Goal: Obtain resource: Obtain resource

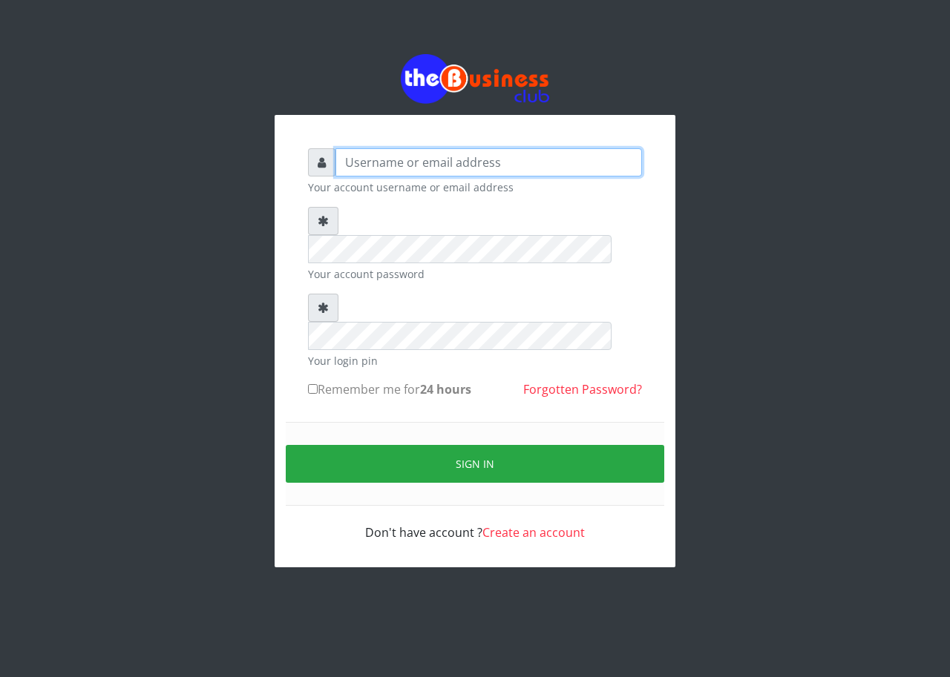
type input "emmalum0707@gmail.com"
click at [314, 384] on input "Remember me for 24 hours" at bounding box center [313, 389] width 10 height 10
checkbox input "true"
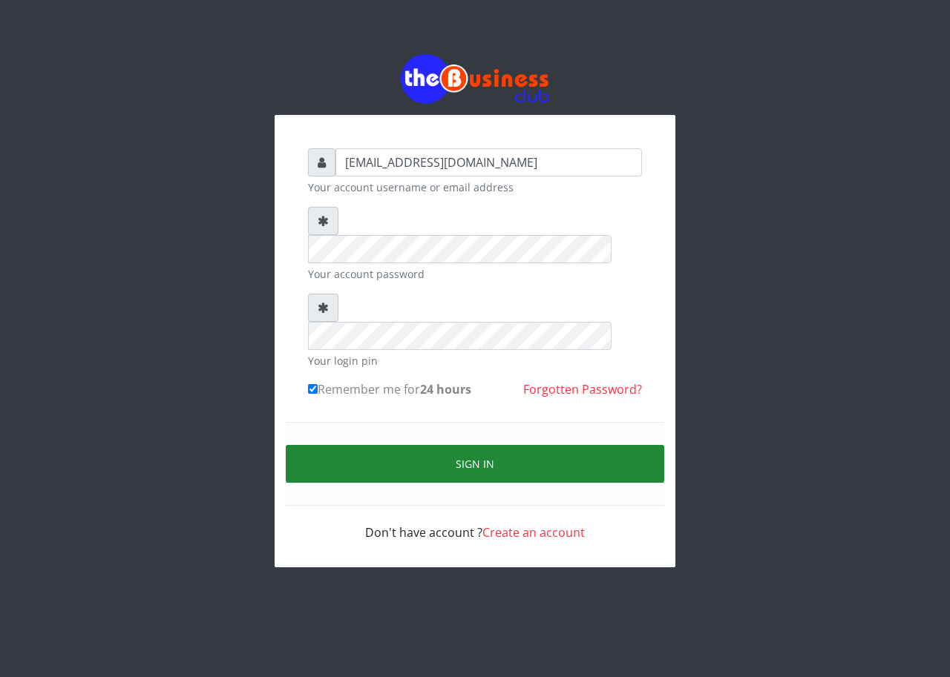
click at [326, 445] on button "Sign in" at bounding box center [475, 464] width 378 height 38
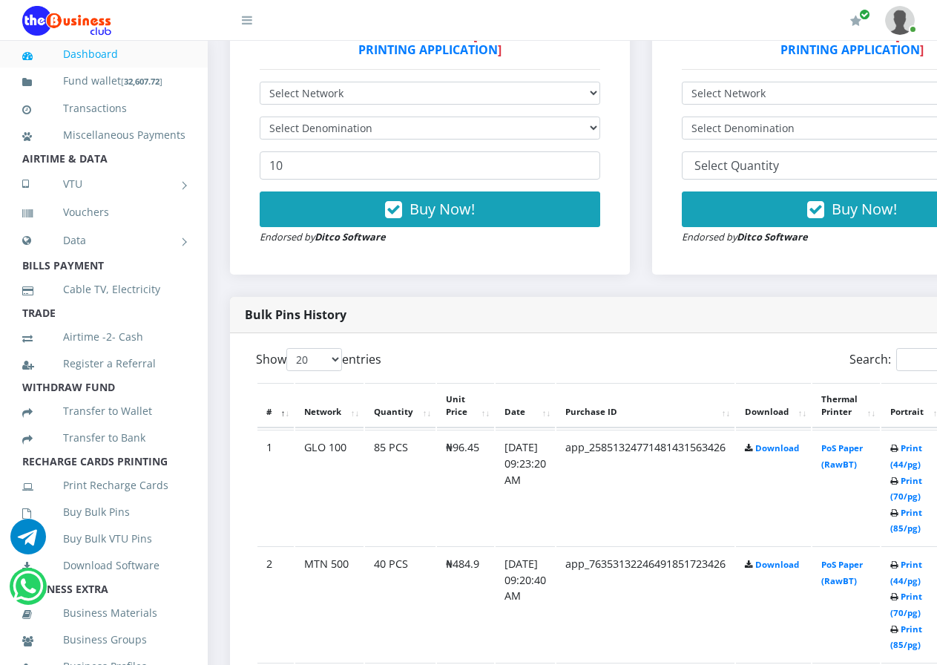
scroll to position [505, 0]
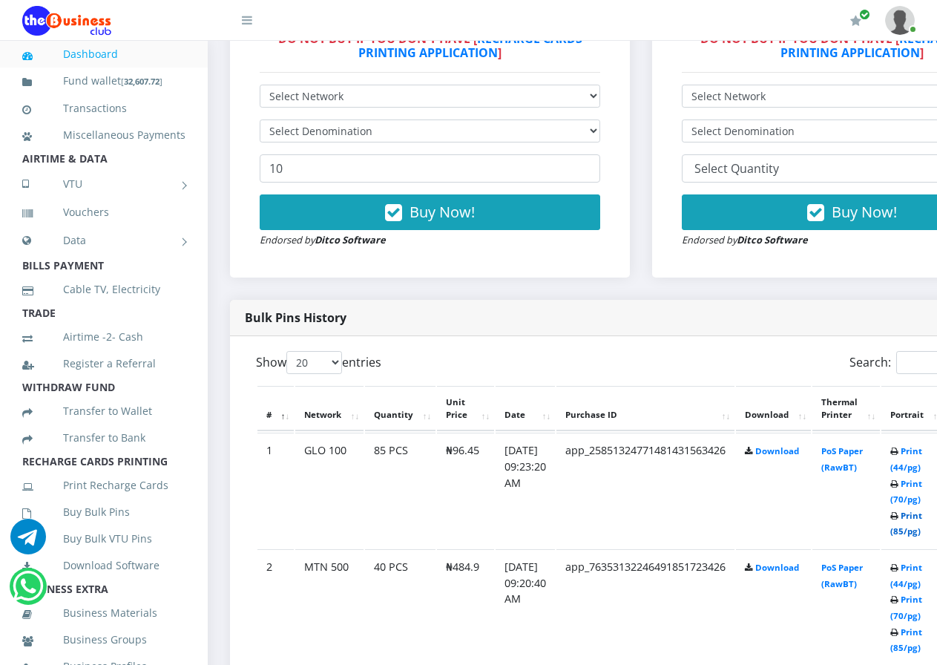
click at [921, 517] on link "Print (85/pg)" at bounding box center [906, 523] width 32 height 27
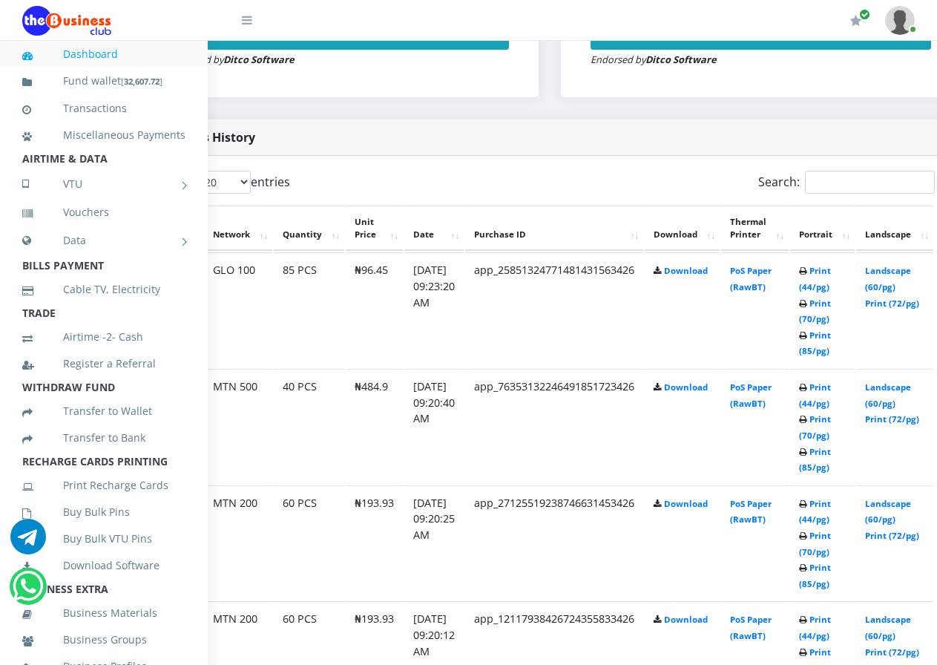
scroll to position [685, 119]
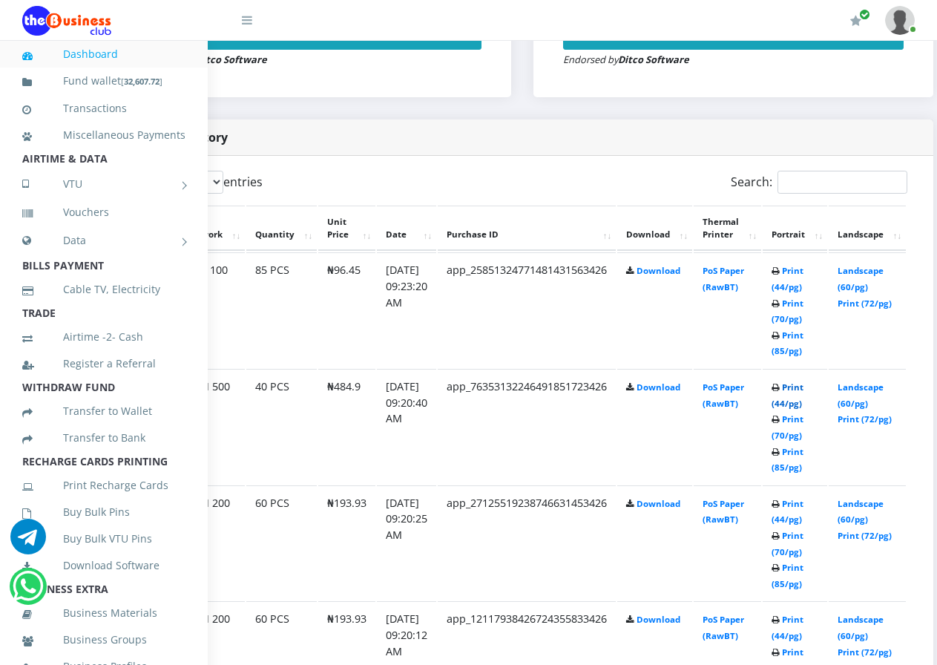
click at [804, 381] on link "Print (44/pg)" at bounding box center [788, 394] width 32 height 27
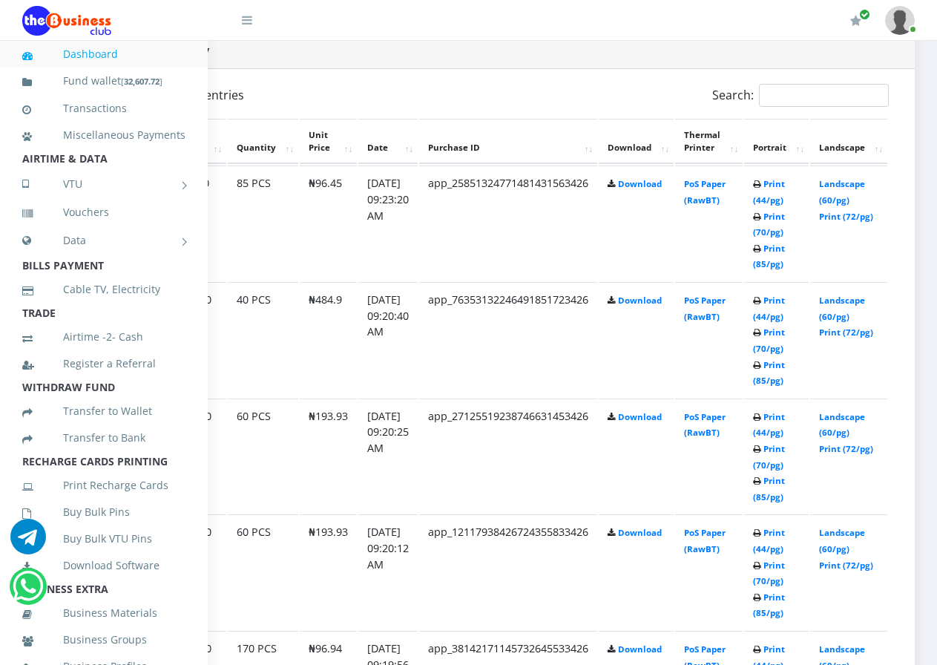
scroll to position [772, 162]
click at [840, 411] on link "Landscape (60/pg)" at bounding box center [842, 424] width 46 height 27
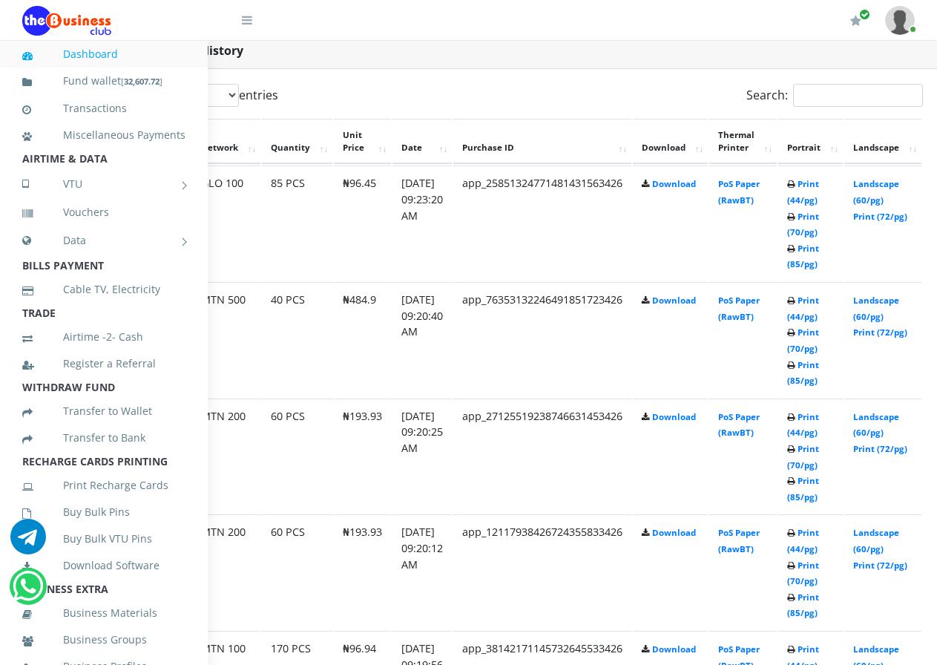
scroll to position [772, 73]
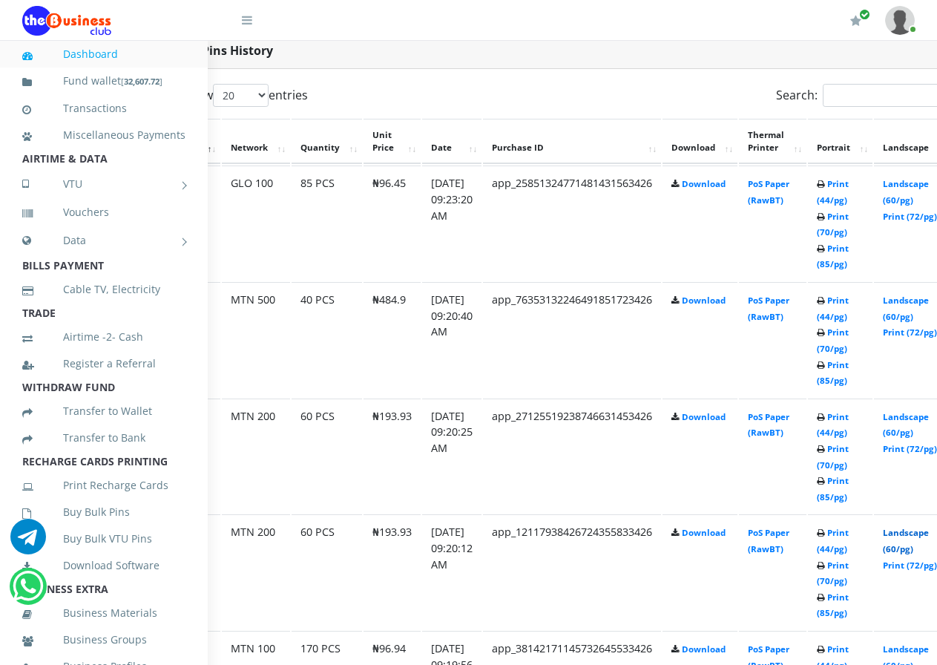
click at [917, 536] on link "Landscape (60/pg)" at bounding box center [906, 540] width 46 height 27
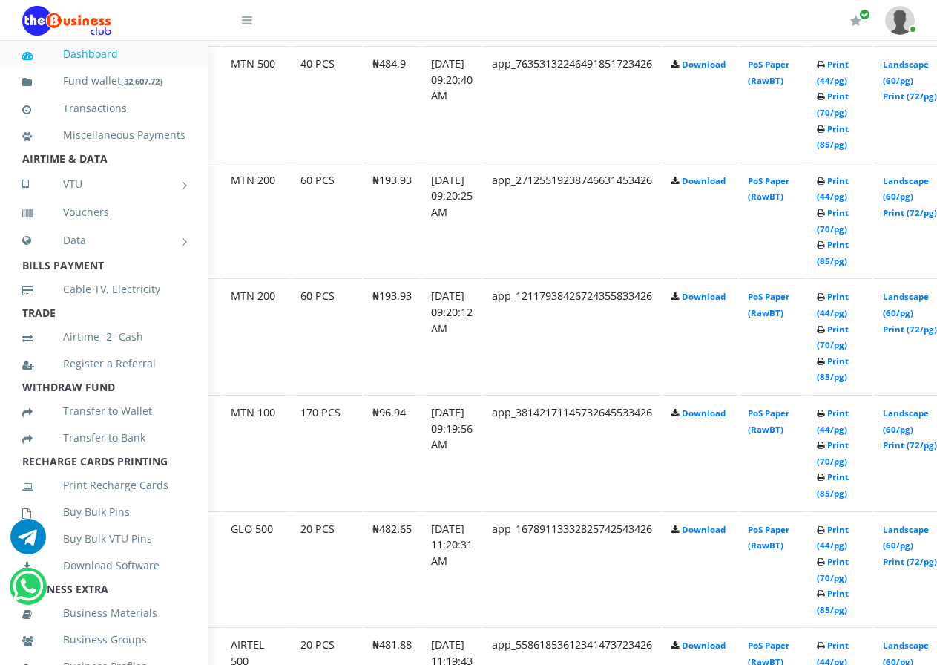
scroll to position [1039, 73]
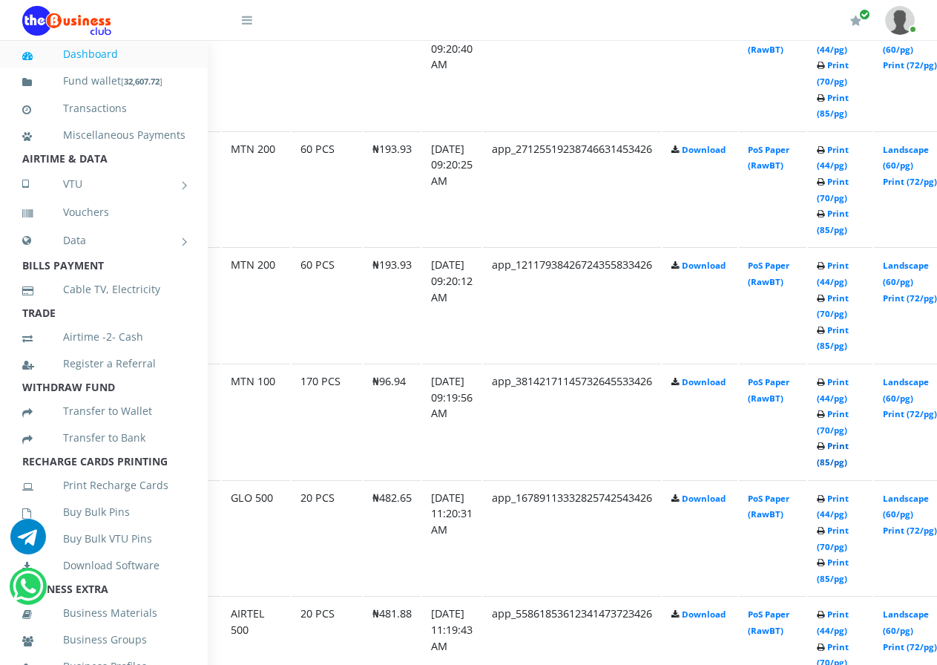
click at [849, 449] on link "Print (85/pg)" at bounding box center [833, 453] width 32 height 27
